Goal: Entertainment & Leisure: Consume media (video, audio)

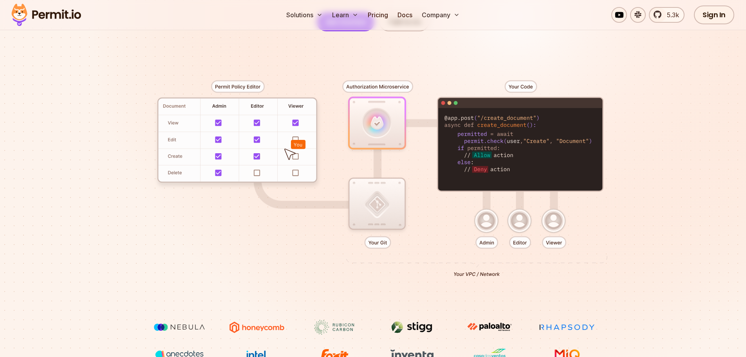
scroll to position [52, 0]
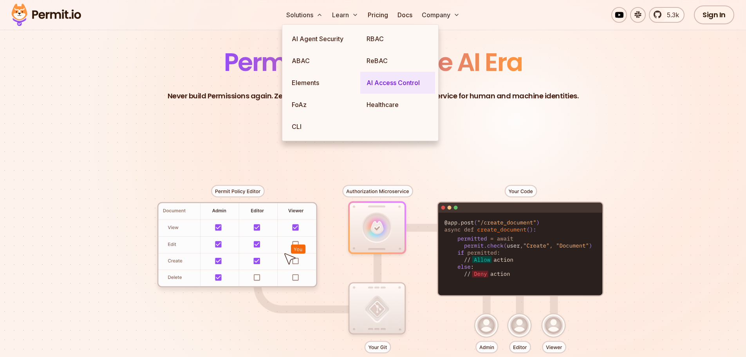
click at [389, 84] on link "AI Access Control" at bounding box center [397, 83] width 75 height 22
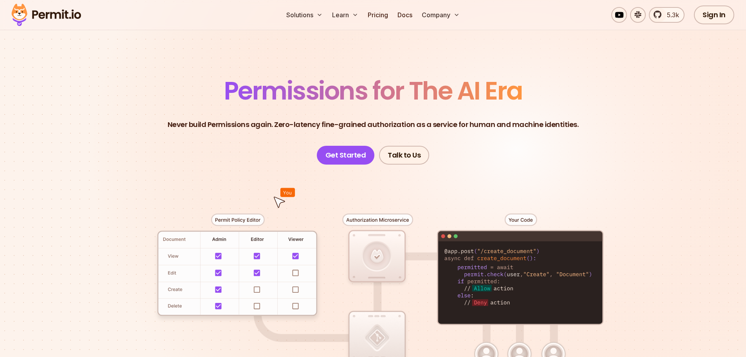
scroll to position [52, 0]
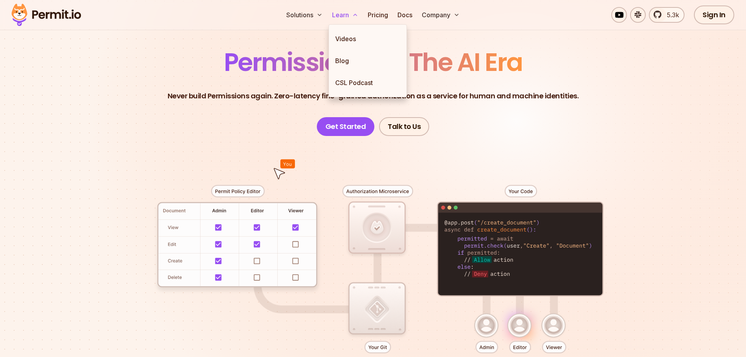
click at [348, 16] on button "Learn" at bounding box center [345, 15] width 32 height 16
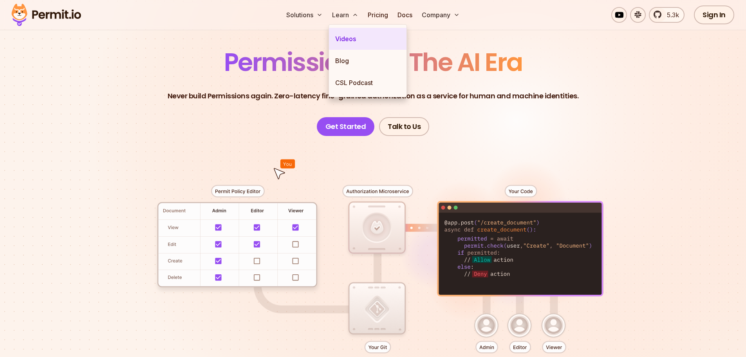
click at [348, 38] on link "Videos" at bounding box center [367, 39] width 77 height 22
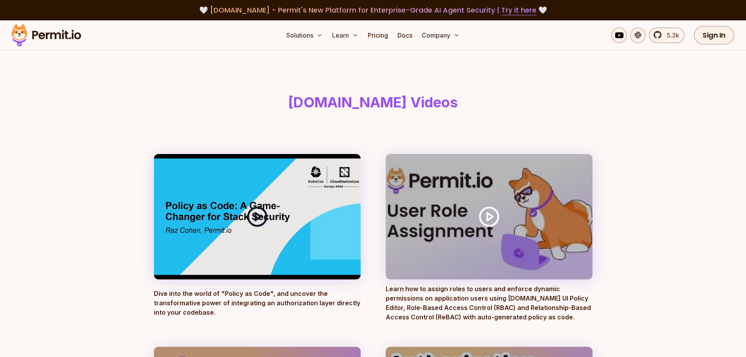
click at [256, 214] on polygon at bounding box center [257, 216] width 5 height 7
